Goal: Task Accomplishment & Management: Manage account settings

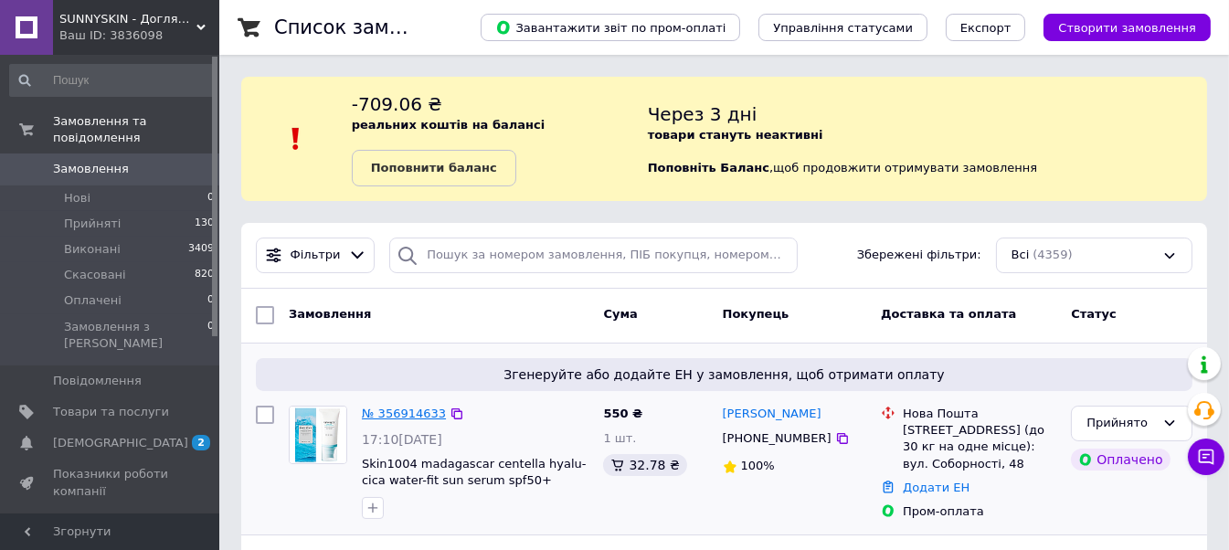
click at [392, 412] on link "№ 356914633" at bounding box center [404, 414] width 84 height 14
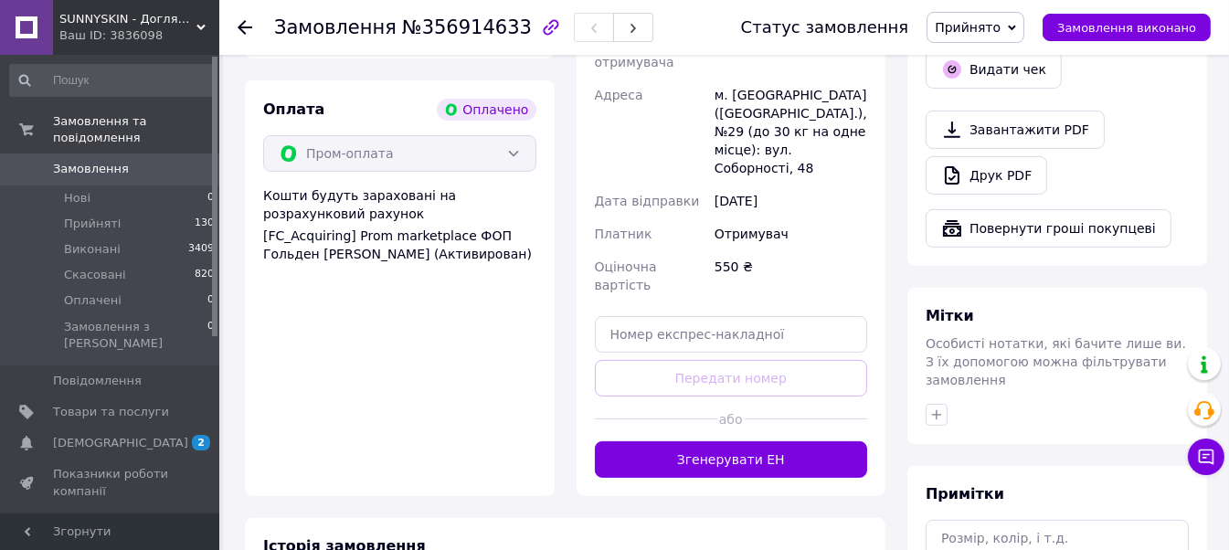
scroll to position [731, 0]
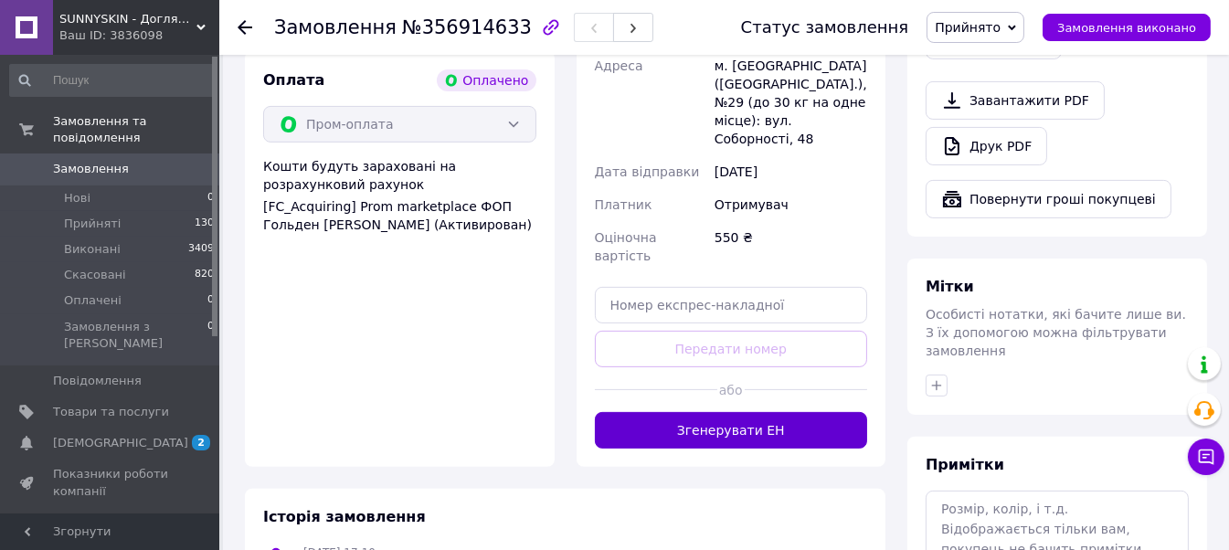
click at [685, 412] on button "Згенерувати ЕН" at bounding box center [731, 430] width 273 height 37
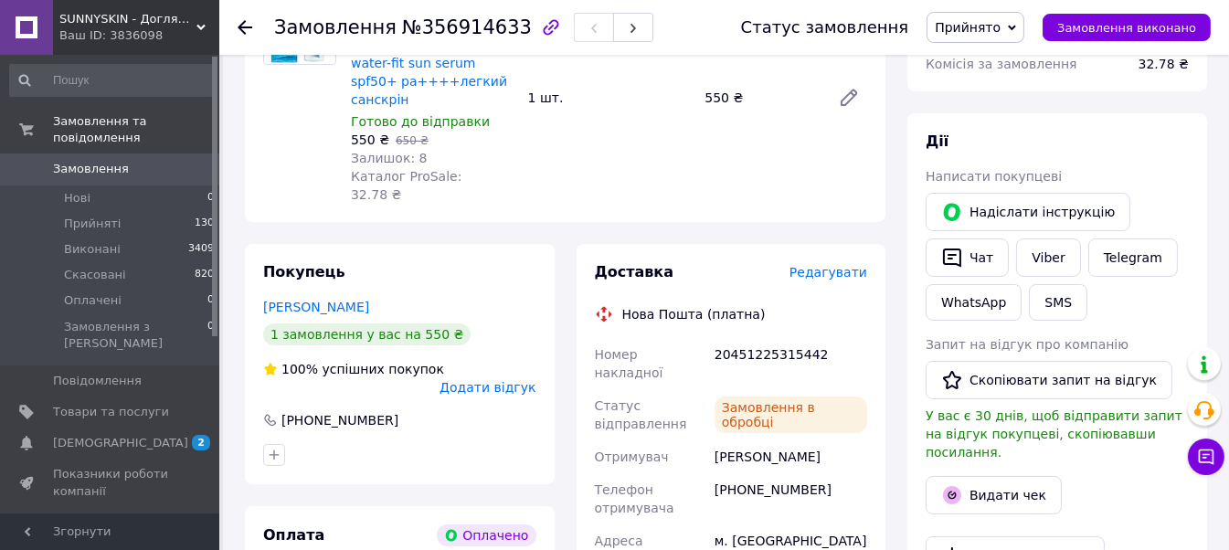
scroll to position [274, 0]
click at [613, 30] on button "button" at bounding box center [633, 27] width 40 height 29
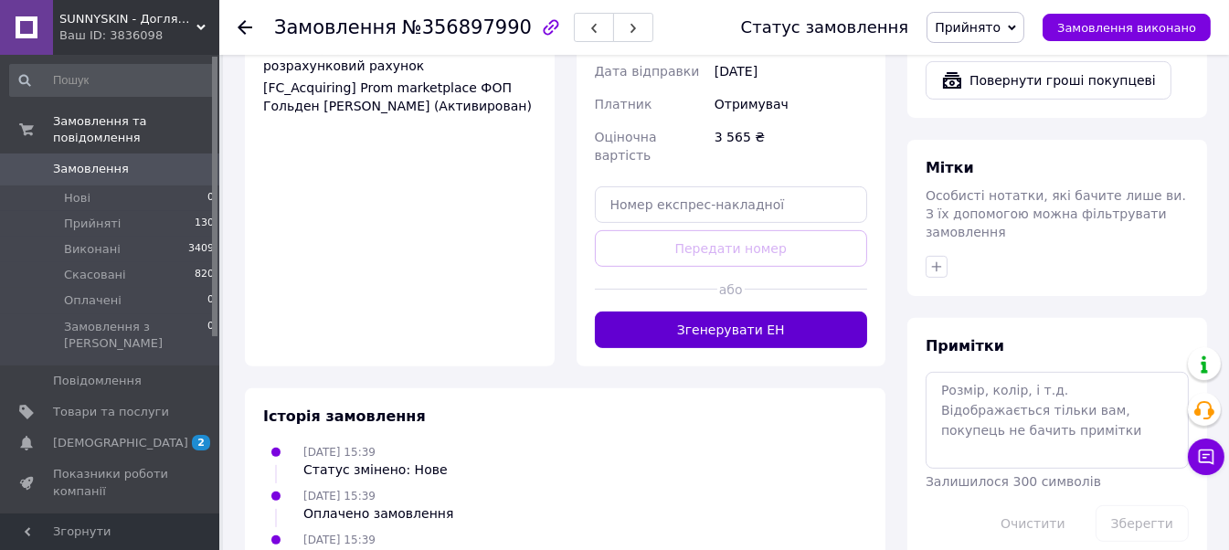
scroll to position [857, 0]
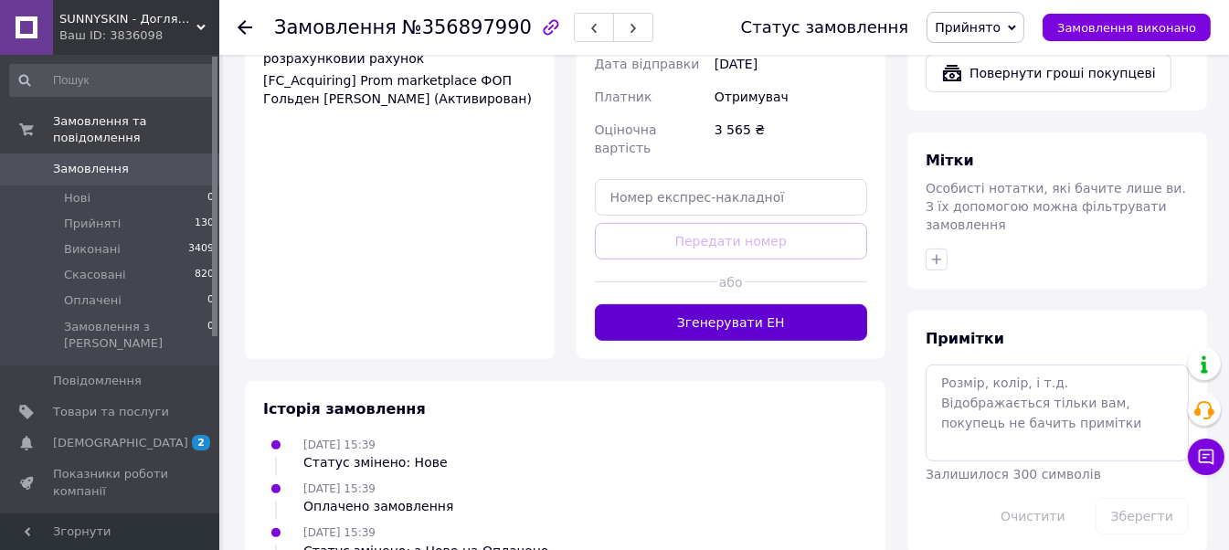
click at [752, 304] on button "Згенерувати ЕН" at bounding box center [731, 322] width 273 height 37
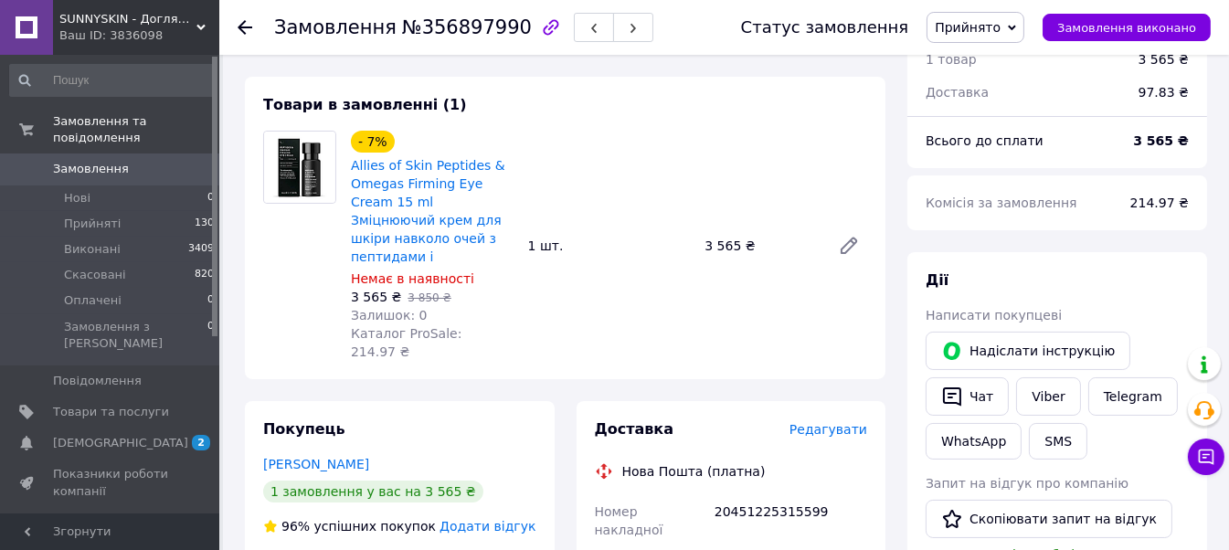
scroll to position [110, 0]
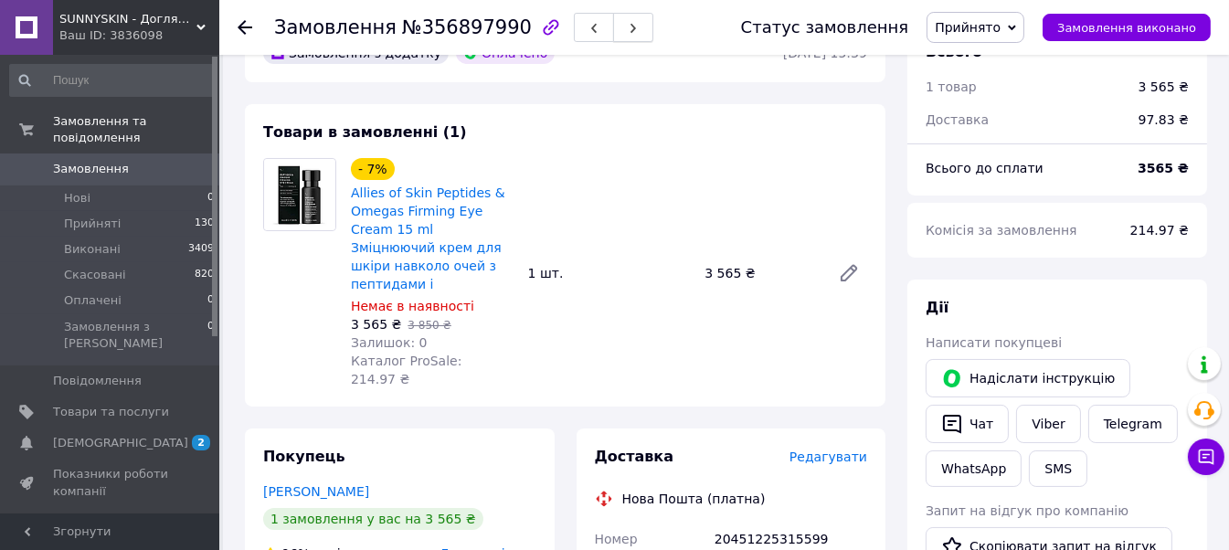
click at [628, 24] on icon "button" at bounding box center [633, 28] width 11 height 11
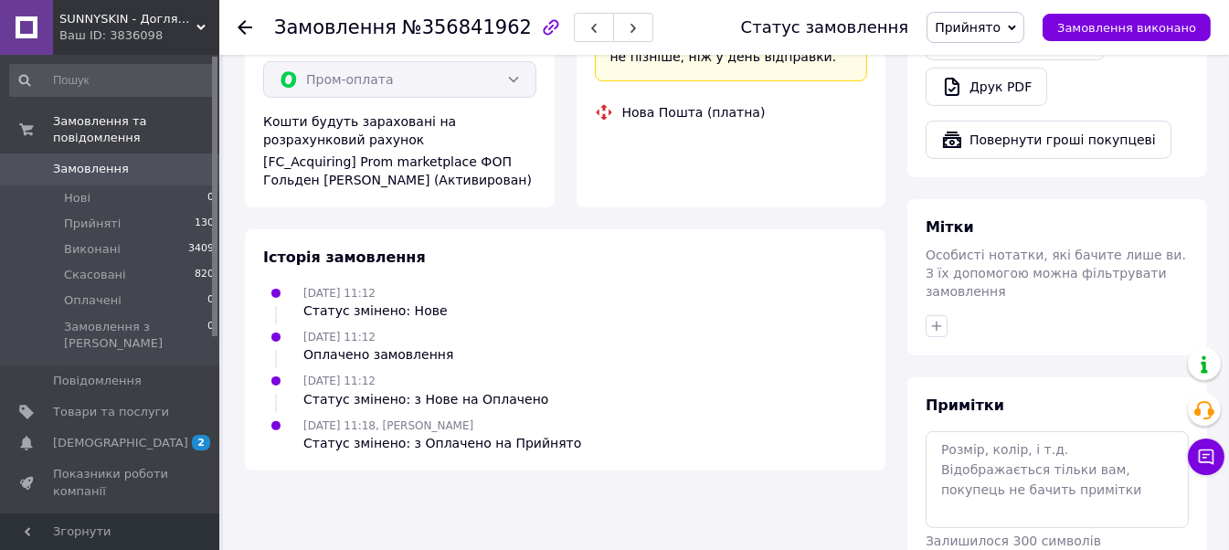
scroll to position [773, 0]
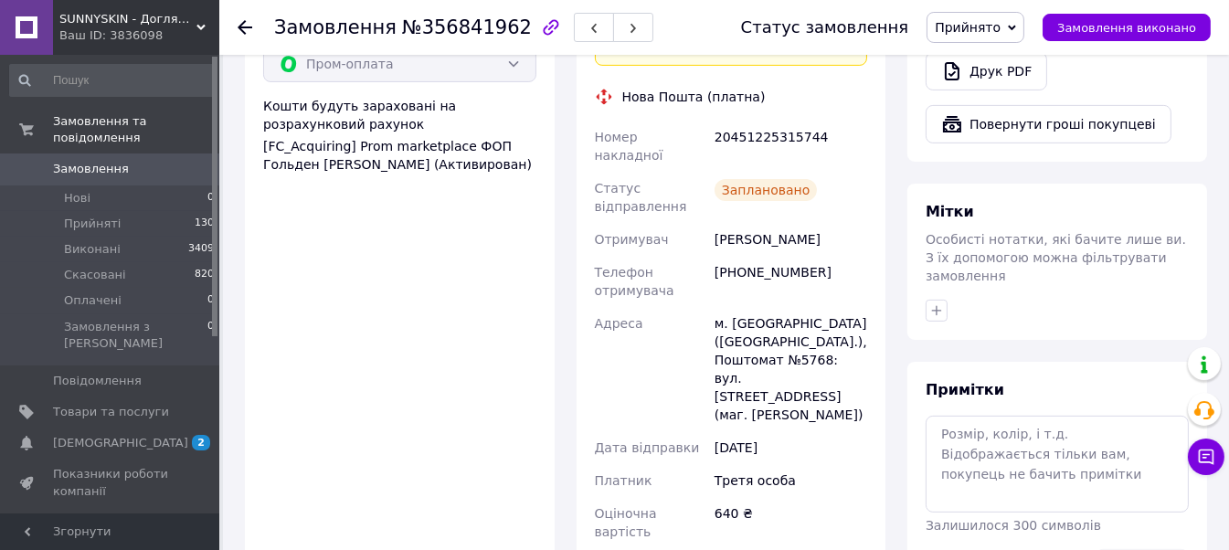
click at [86, 161] on span "Замовлення" at bounding box center [91, 169] width 76 height 16
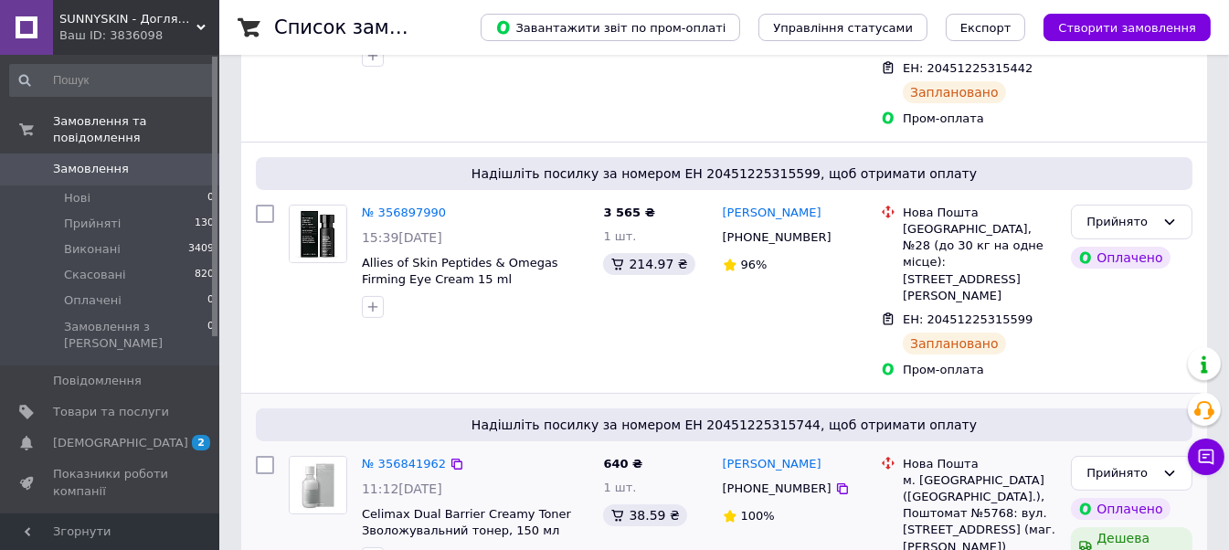
scroll to position [456, 0]
